Goal: Task Accomplishment & Management: Manage account settings

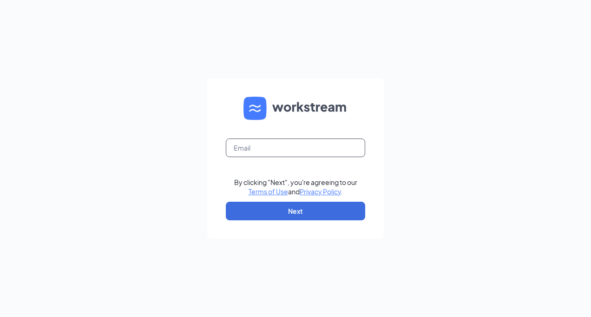
click at [315, 150] on input "text" at bounding box center [296, 148] width 140 height 19
type input "gryan@burtonsgrill.com"
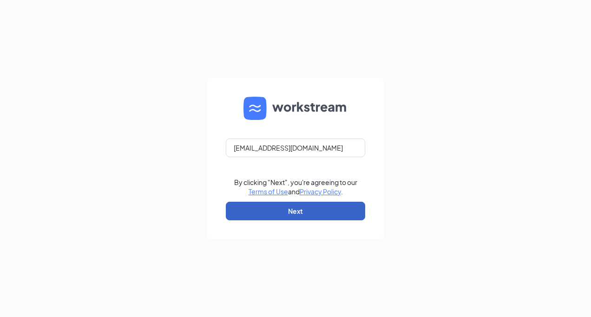
click at [272, 210] on button "Next" at bounding box center [296, 211] width 140 height 19
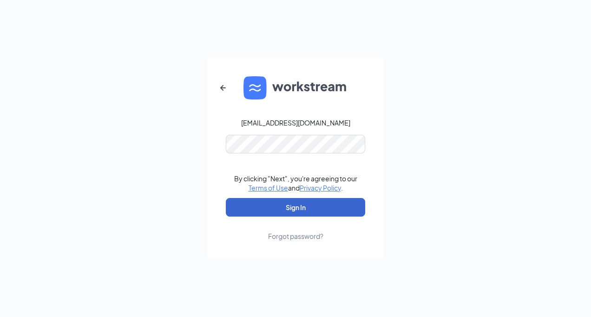
click at [298, 206] on button "Sign In" at bounding box center [296, 207] width 140 height 19
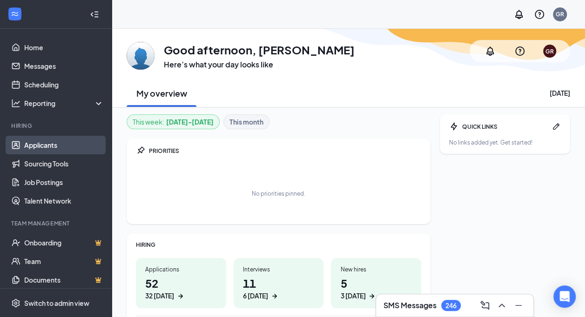
click at [43, 148] on link "Applicants" at bounding box center [64, 145] width 80 height 19
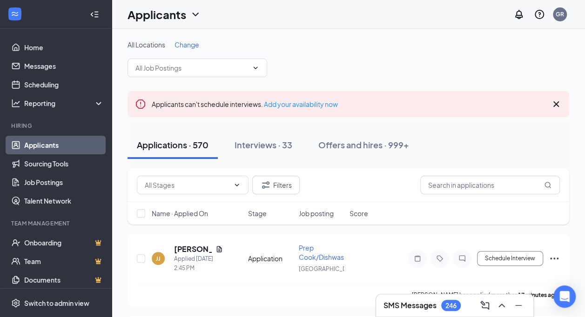
click at [186, 45] on span "Change" at bounding box center [186, 44] width 25 height 8
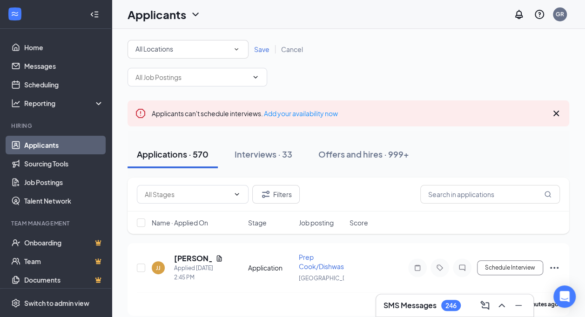
click at [238, 51] on icon "SmallChevronDown" at bounding box center [236, 49] width 8 height 8
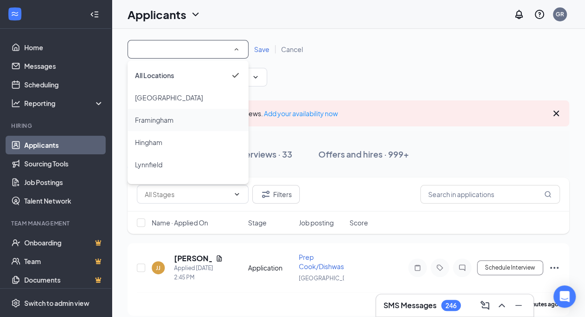
click at [171, 116] on span "Framingham" at bounding box center [154, 120] width 39 height 8
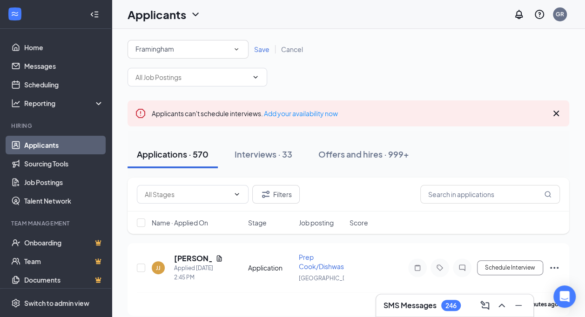
click at [260, 49] on span "Save" at bounding box center [261, 49] width 15 height 8
